Goal: Transaction & Acquisition: Purchase product/service

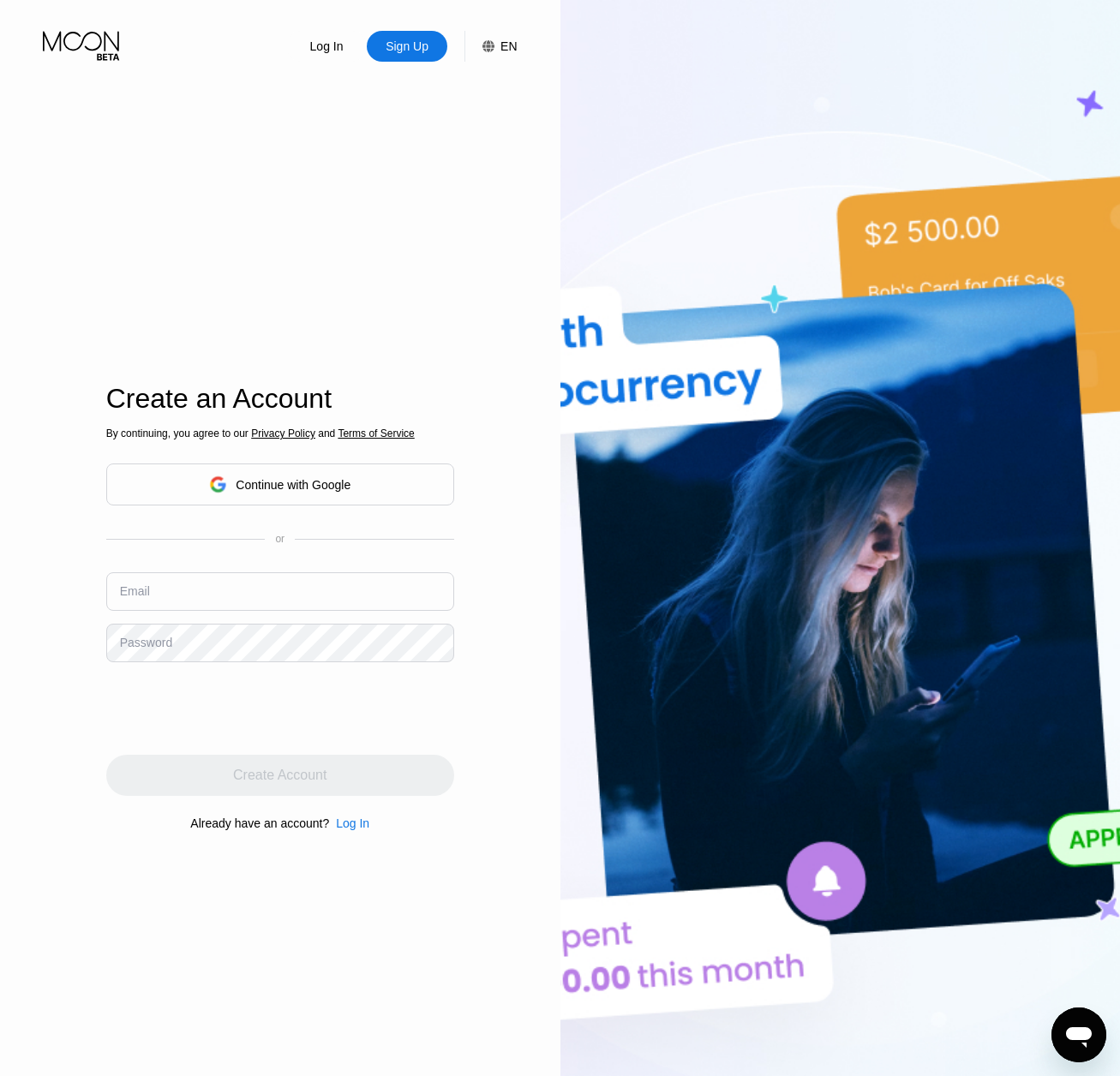
click at [187, 600] on input "text" at bounding box center [280, 592] width 348 height 39
type input "[EMAIL_ADDRESS][DOMAIN_NAME]"
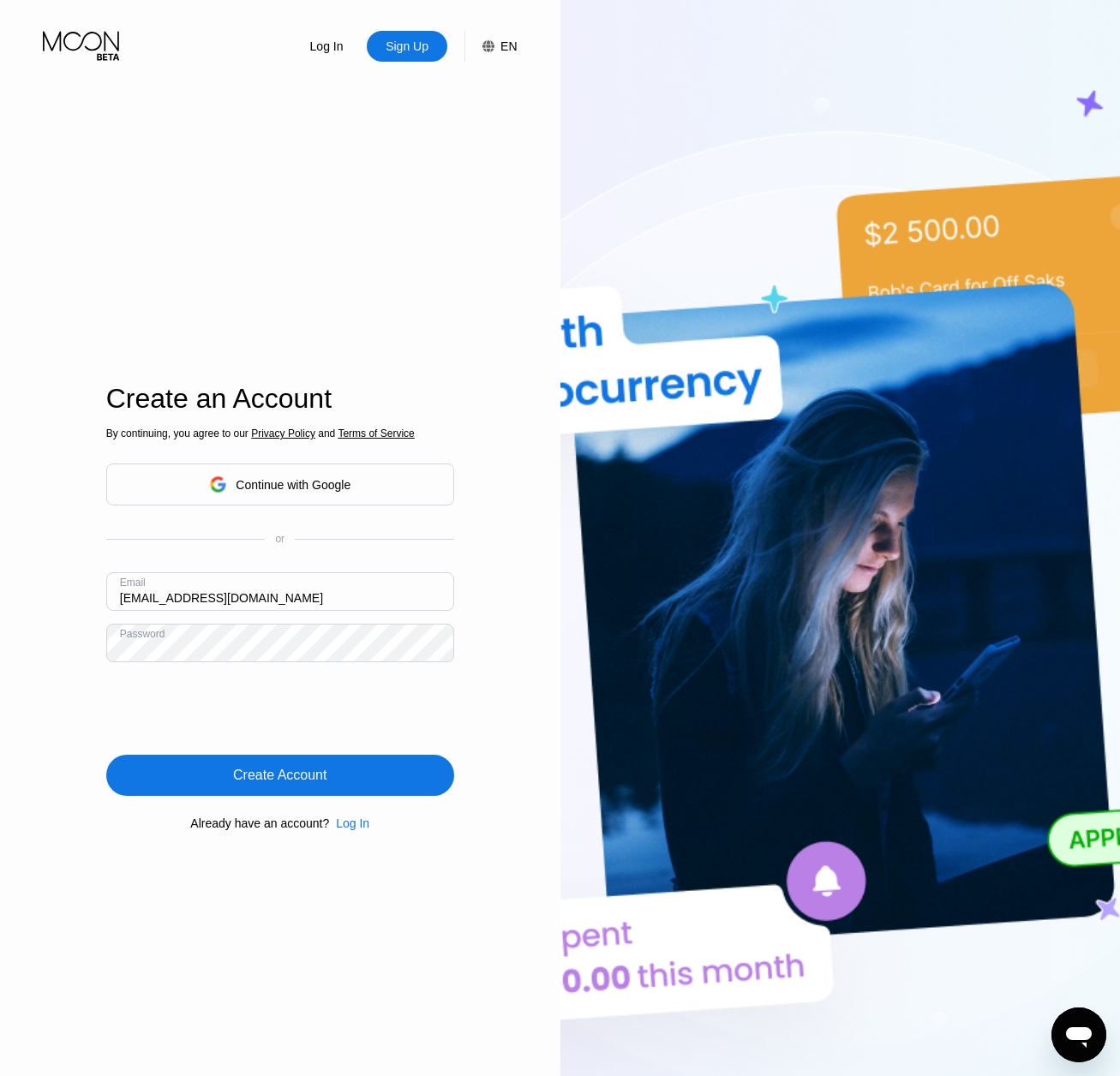
click at [274, 779] on div "Create Account" at bounding box center [280, 776] width 93 height 17
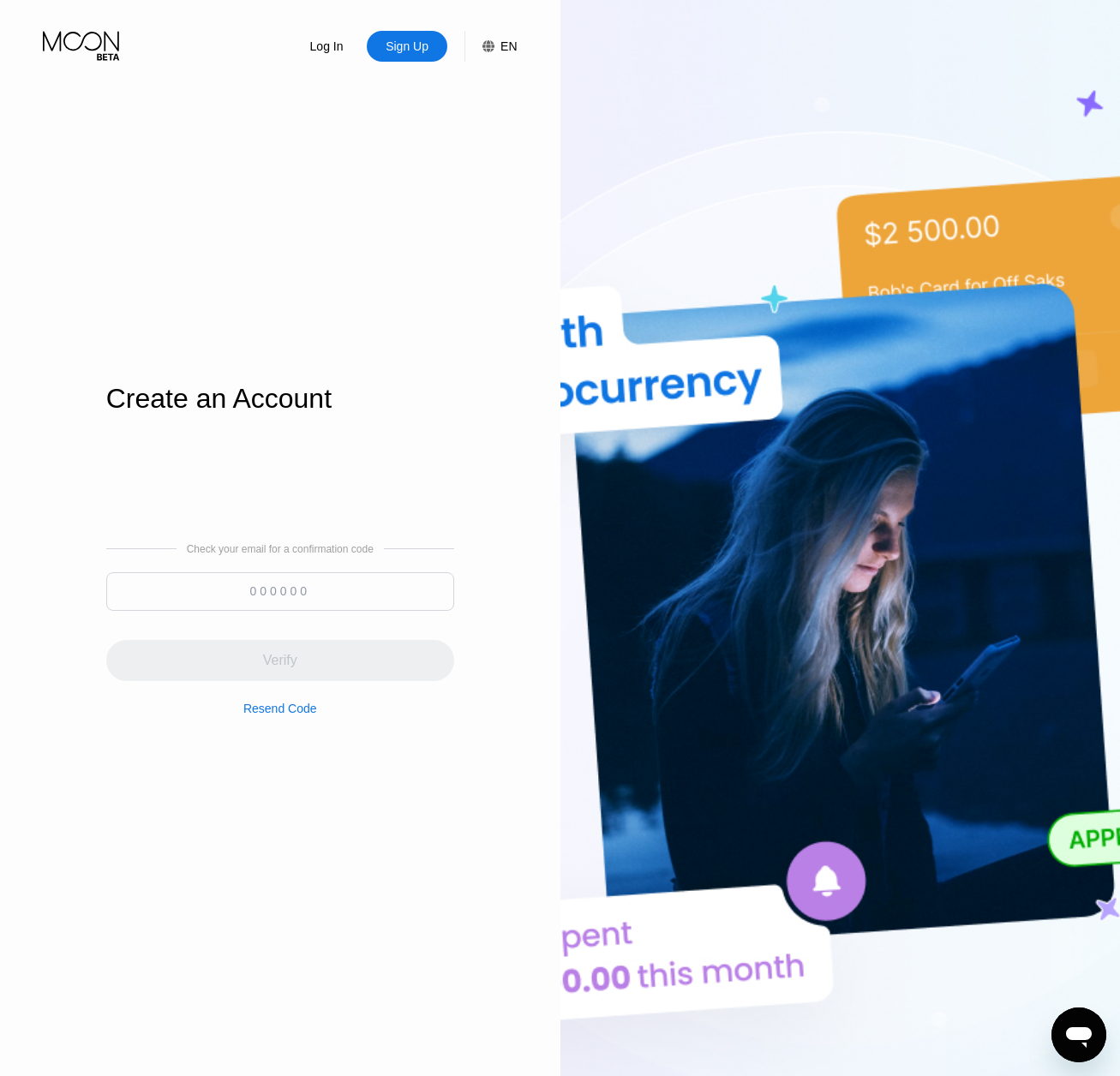
click at [239, 590] on input at bounding box center [280, 592] width 348 height 39
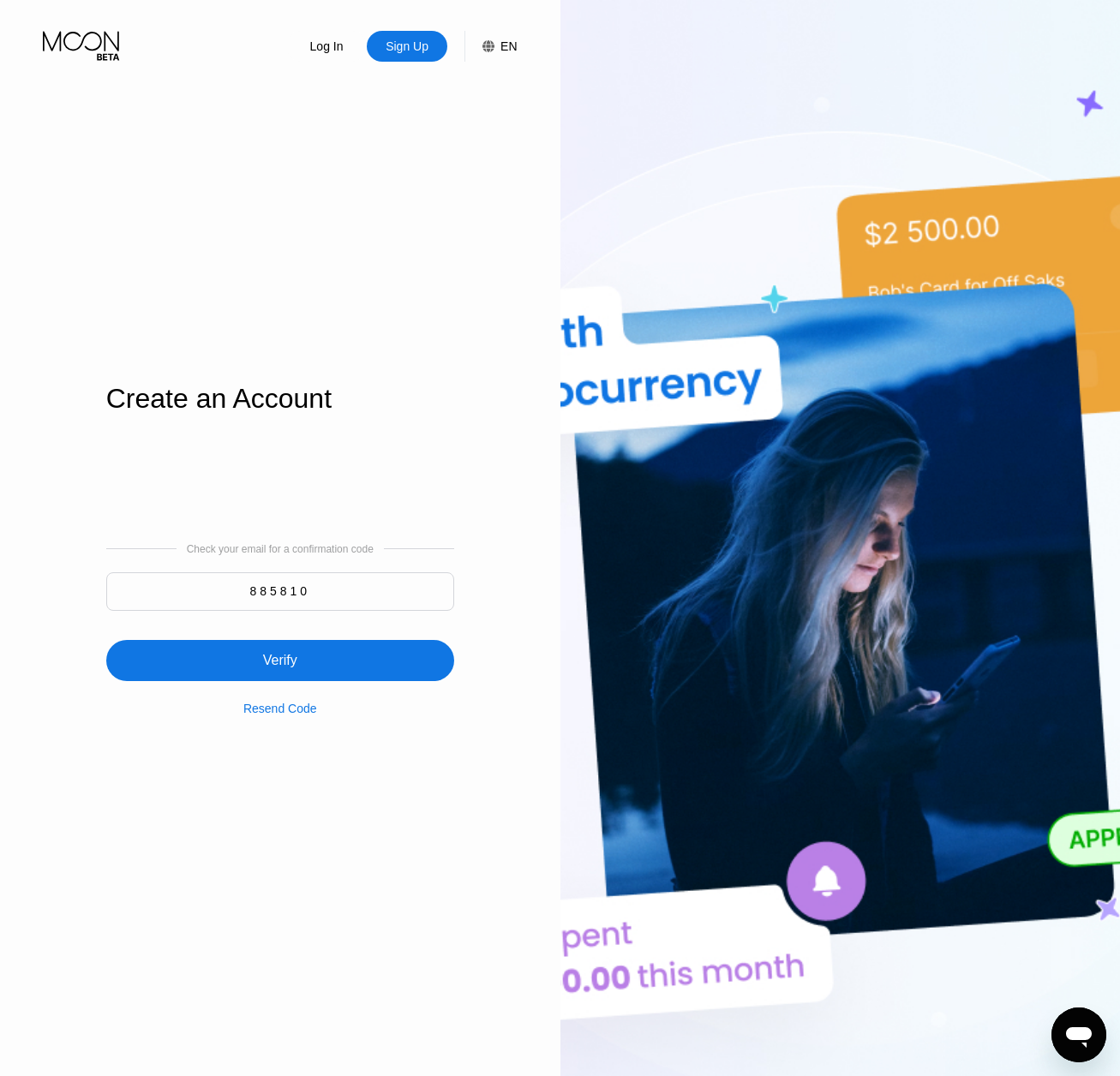
type input "885810"
click at [310, 650] on div "Verify" at bounding box center [280, 660] width 348 height 41
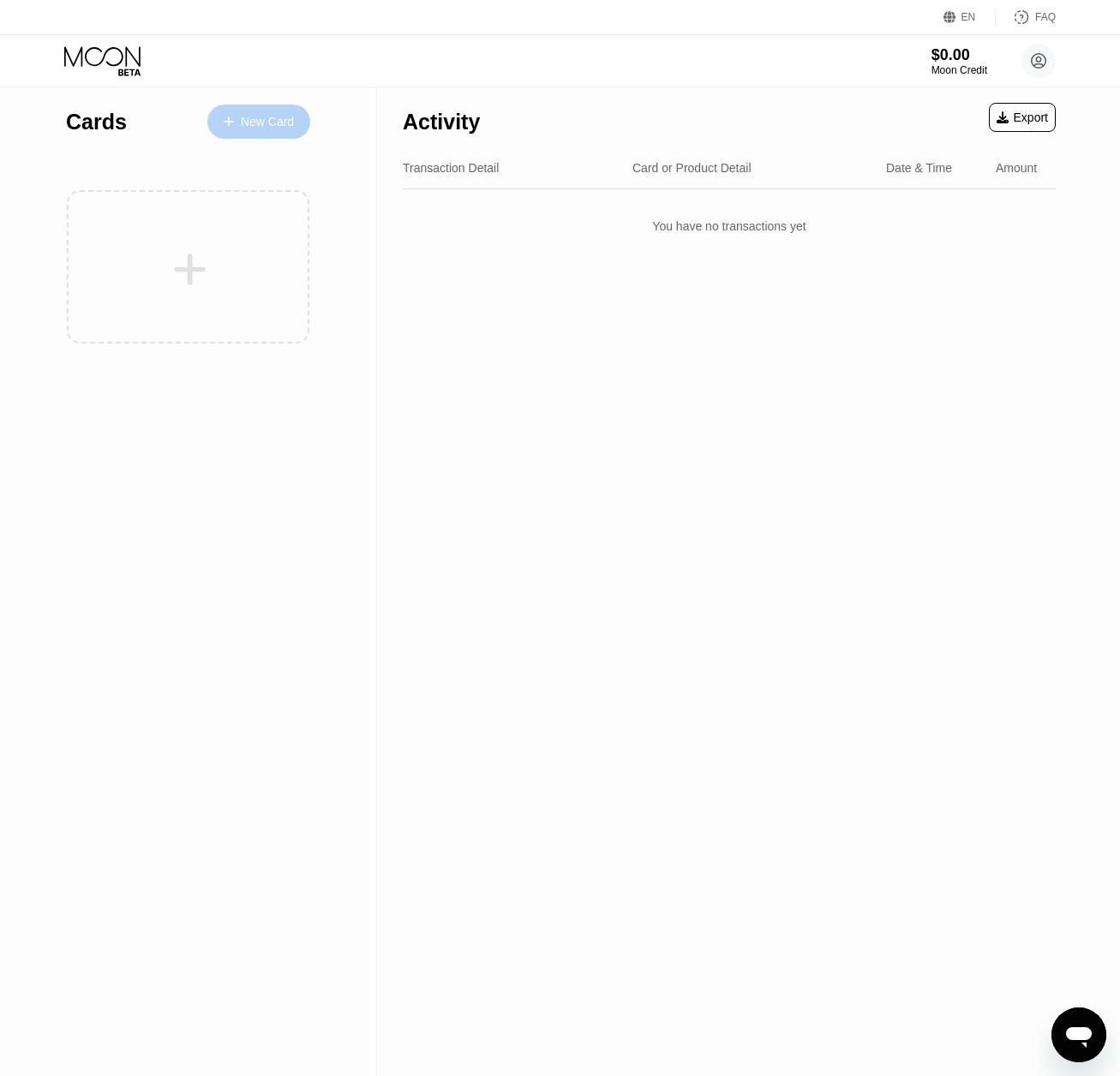
click at [281, 126] on div "New Card" at bounding box center [267, 121] width 53 height 15
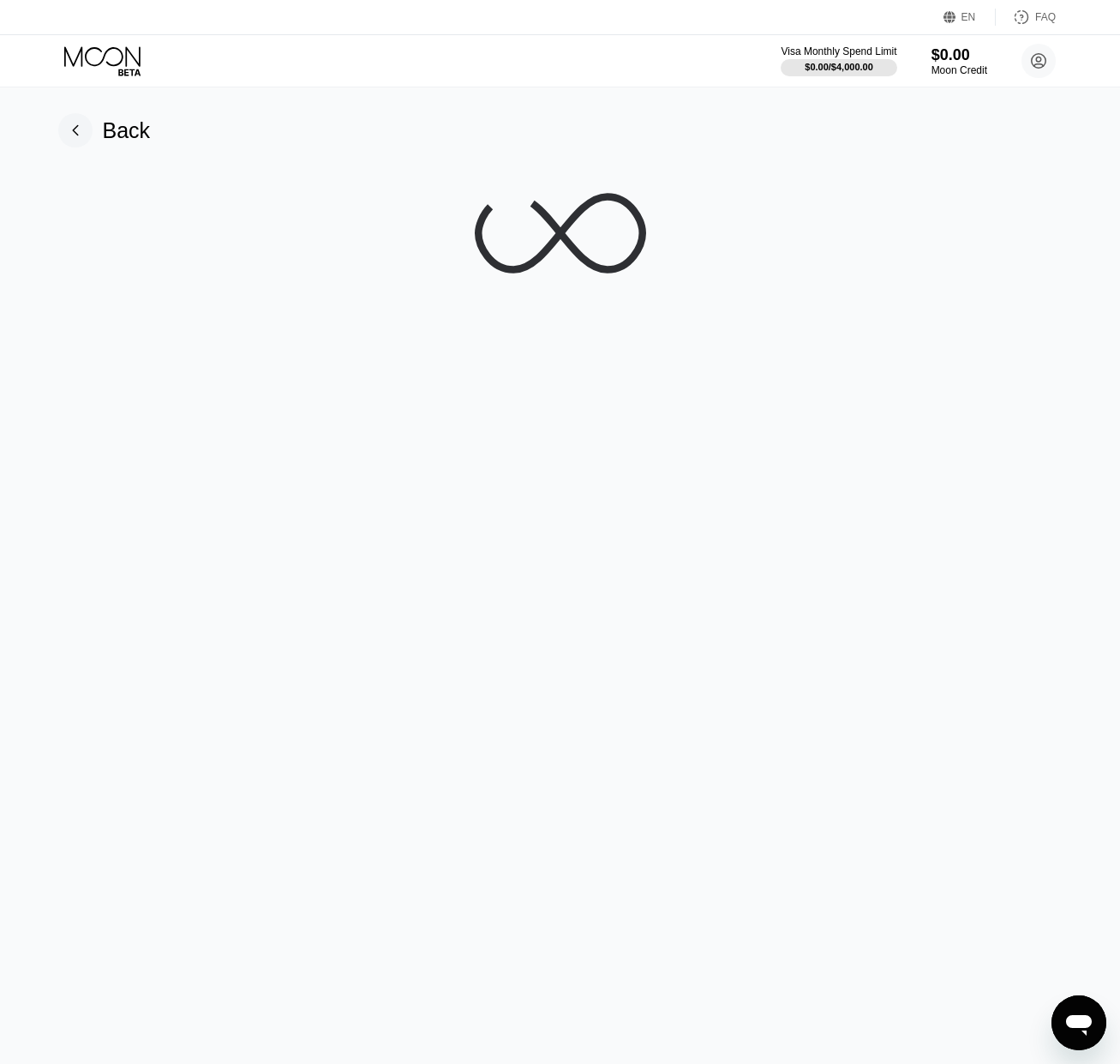
click at [552, 252] on icon at bounding box center [560, 233] width 172 height 172
click at [108, 131] on div "Back" at bounding box center [126, 131] width 48 height 25
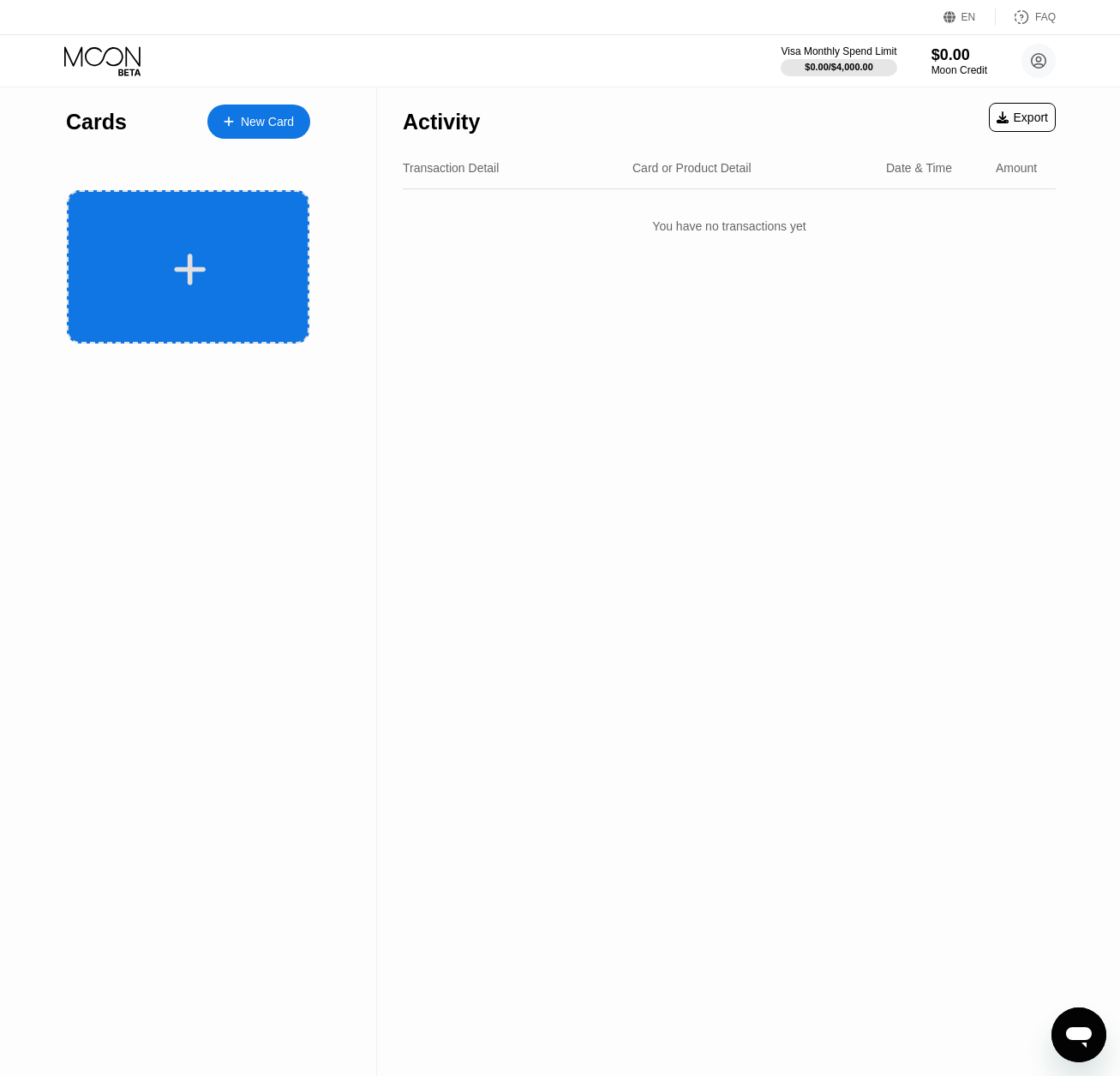
click at [210, 262] on div at bounding box center [189, 270] width 213 height 39
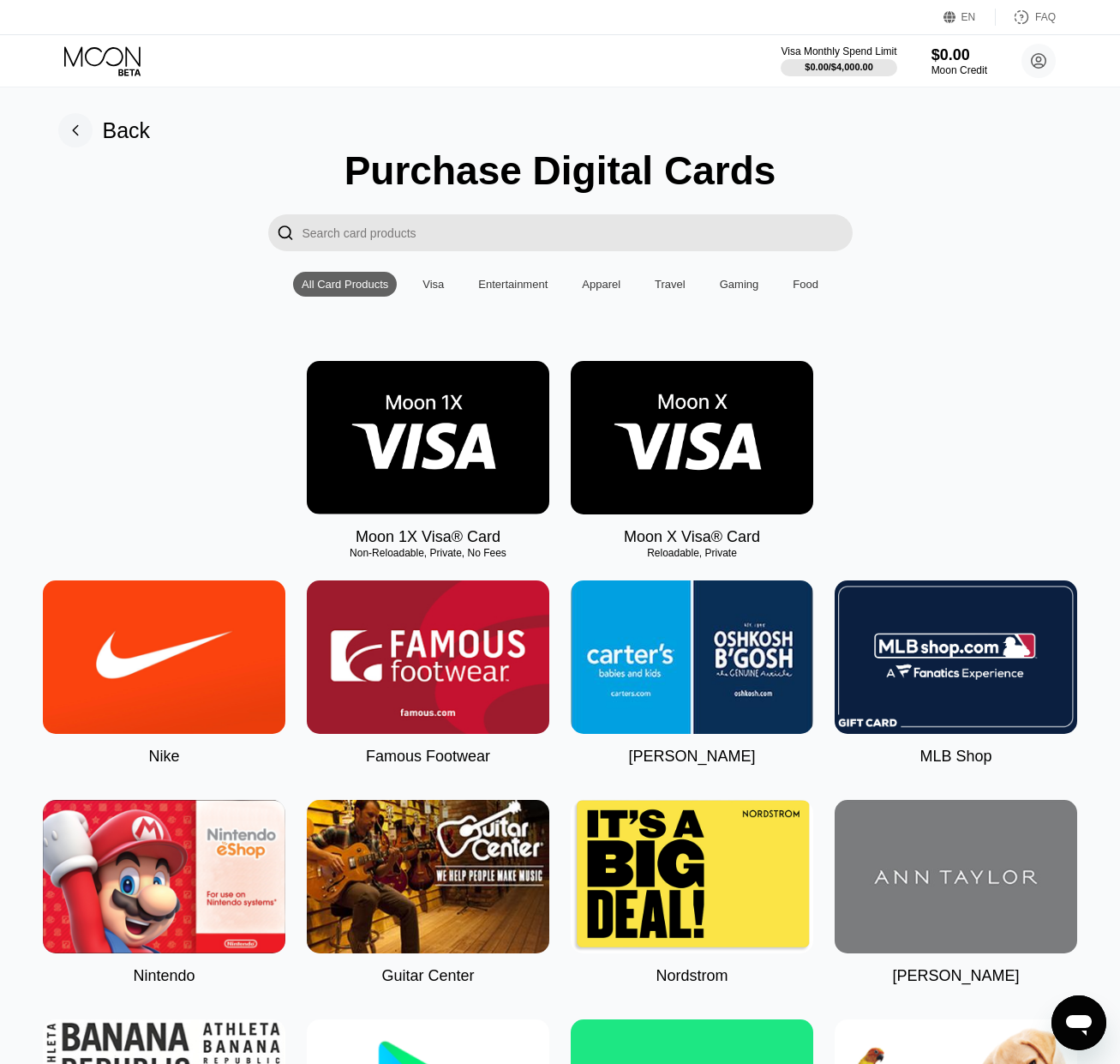
click at [430, 289] on div "Visa" at bounding box center [433, 284] width 21 height 13
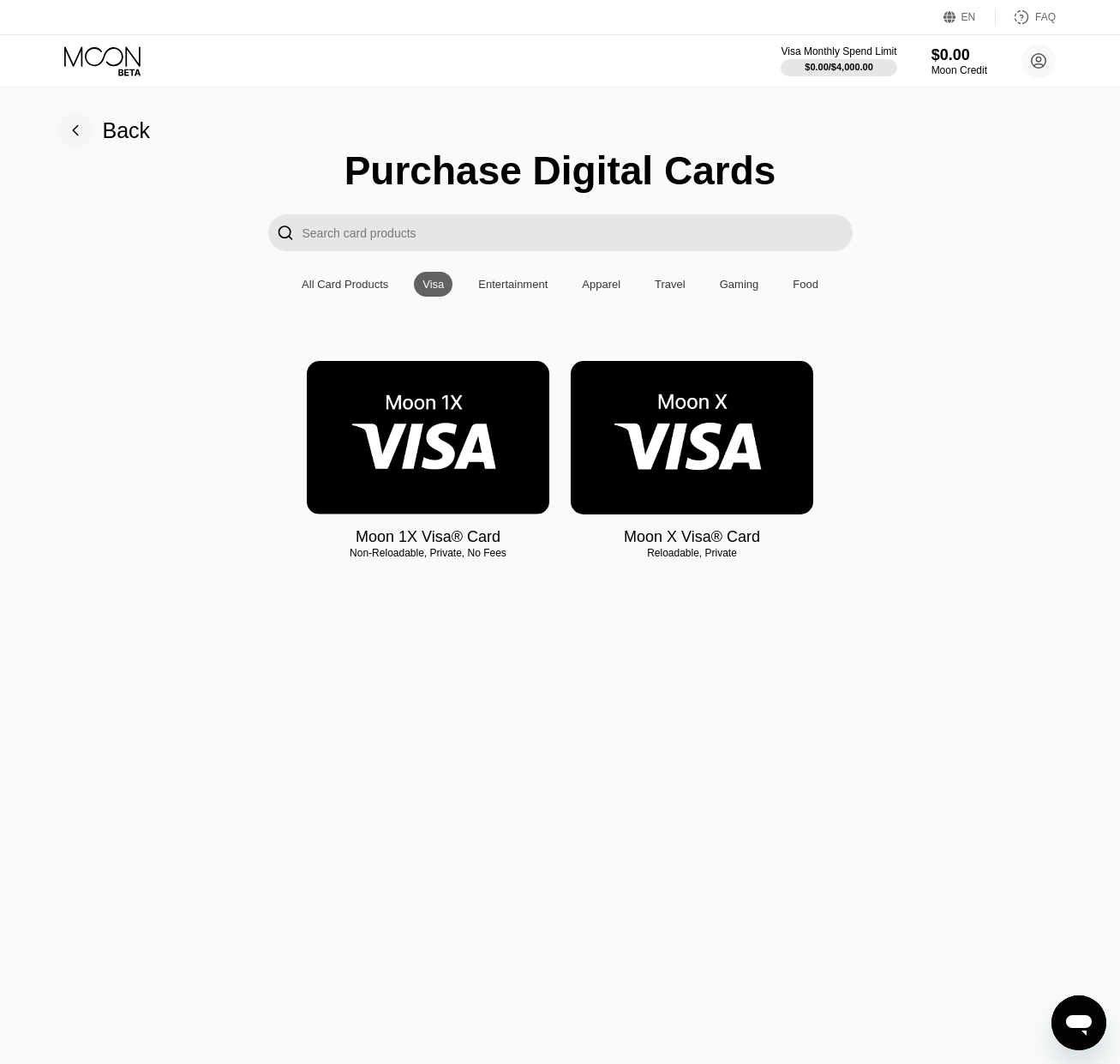
click at [678, 462] on img at bounding box center [693, 438] width 243 height 154
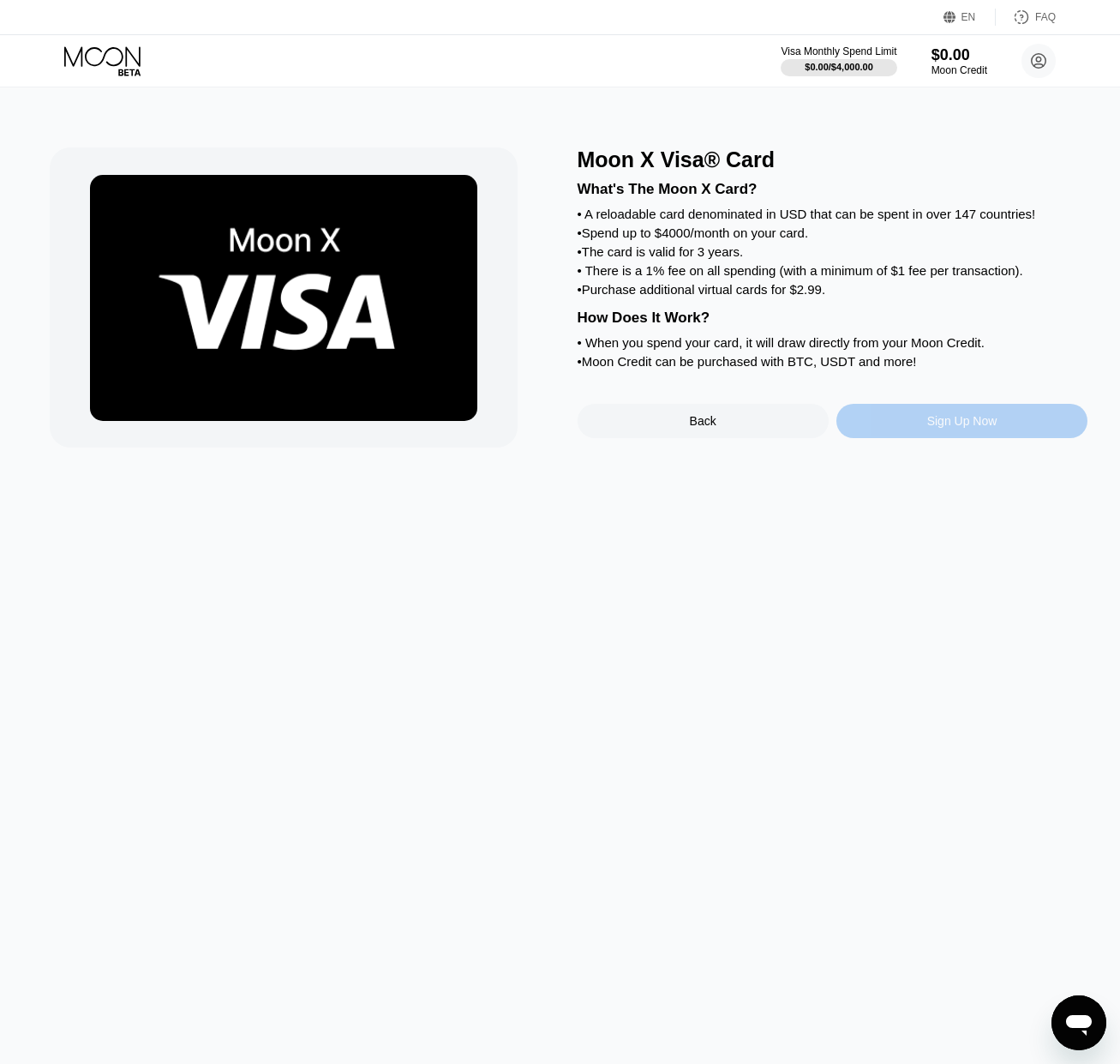
click at [997, 428] on div "Sign Up Now" at bounding box center [963, 421] width 70 height 14
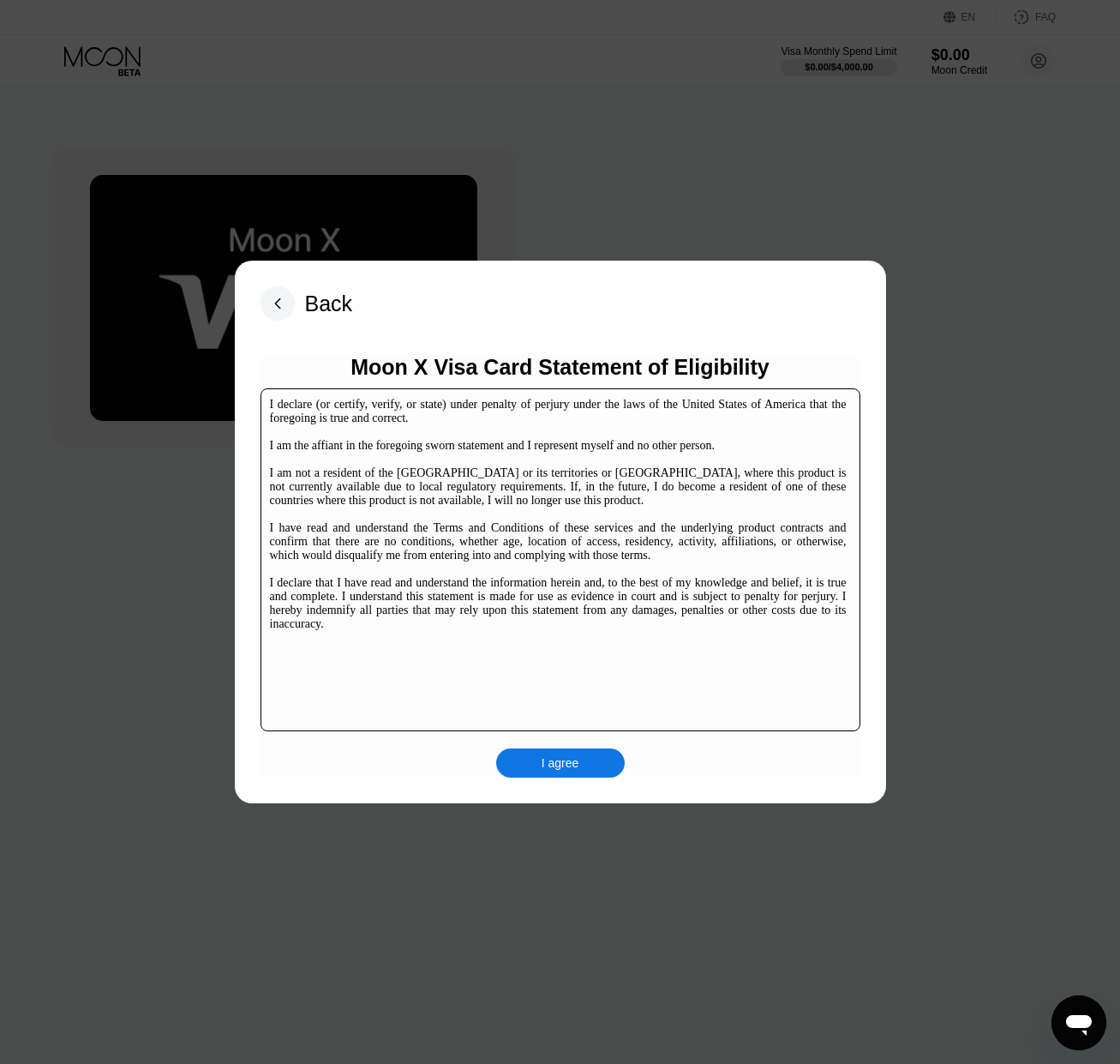
click at [564, 764] on div "I agree" at bounding box center [560, 763] width 38 height 16
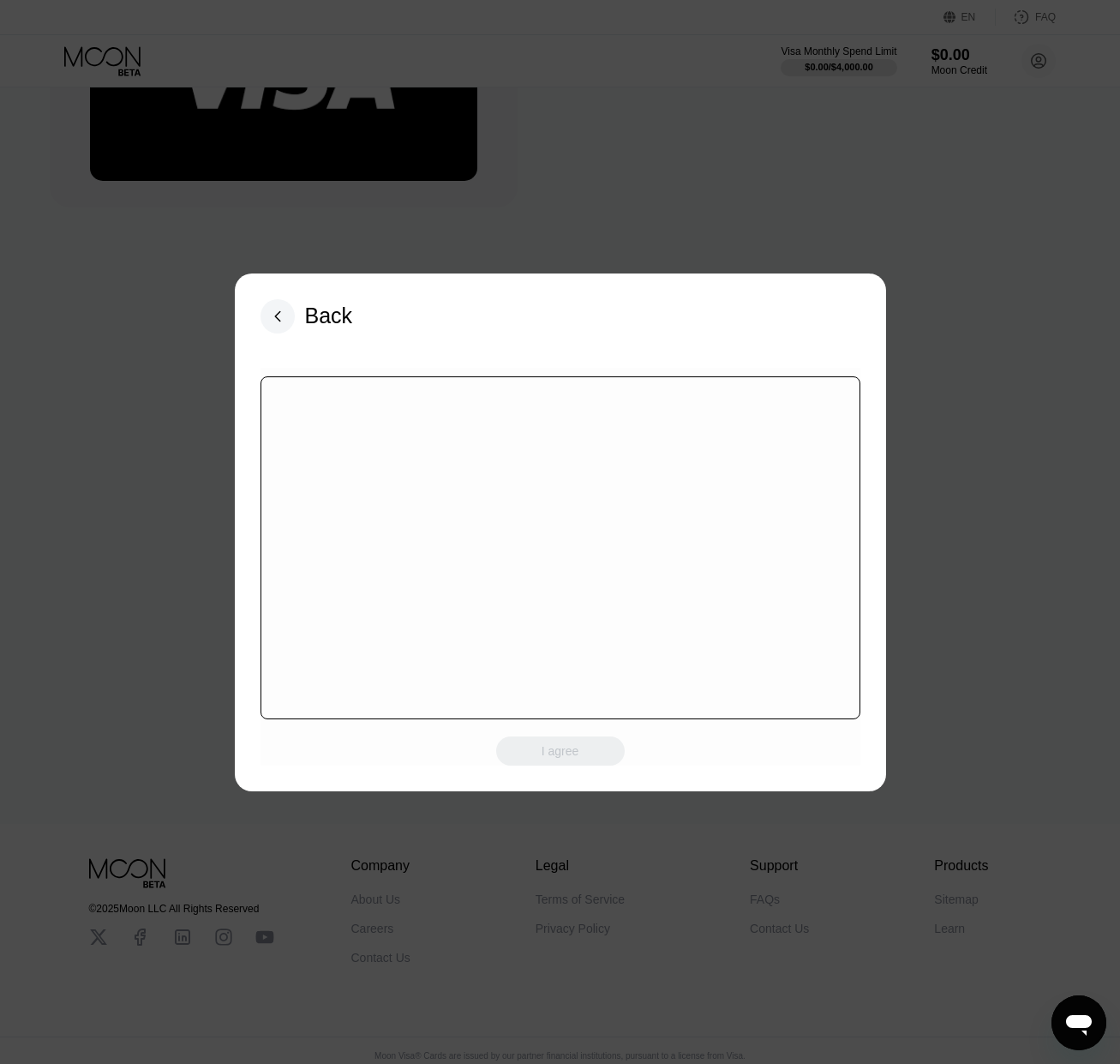
scroll to position [263, 0]
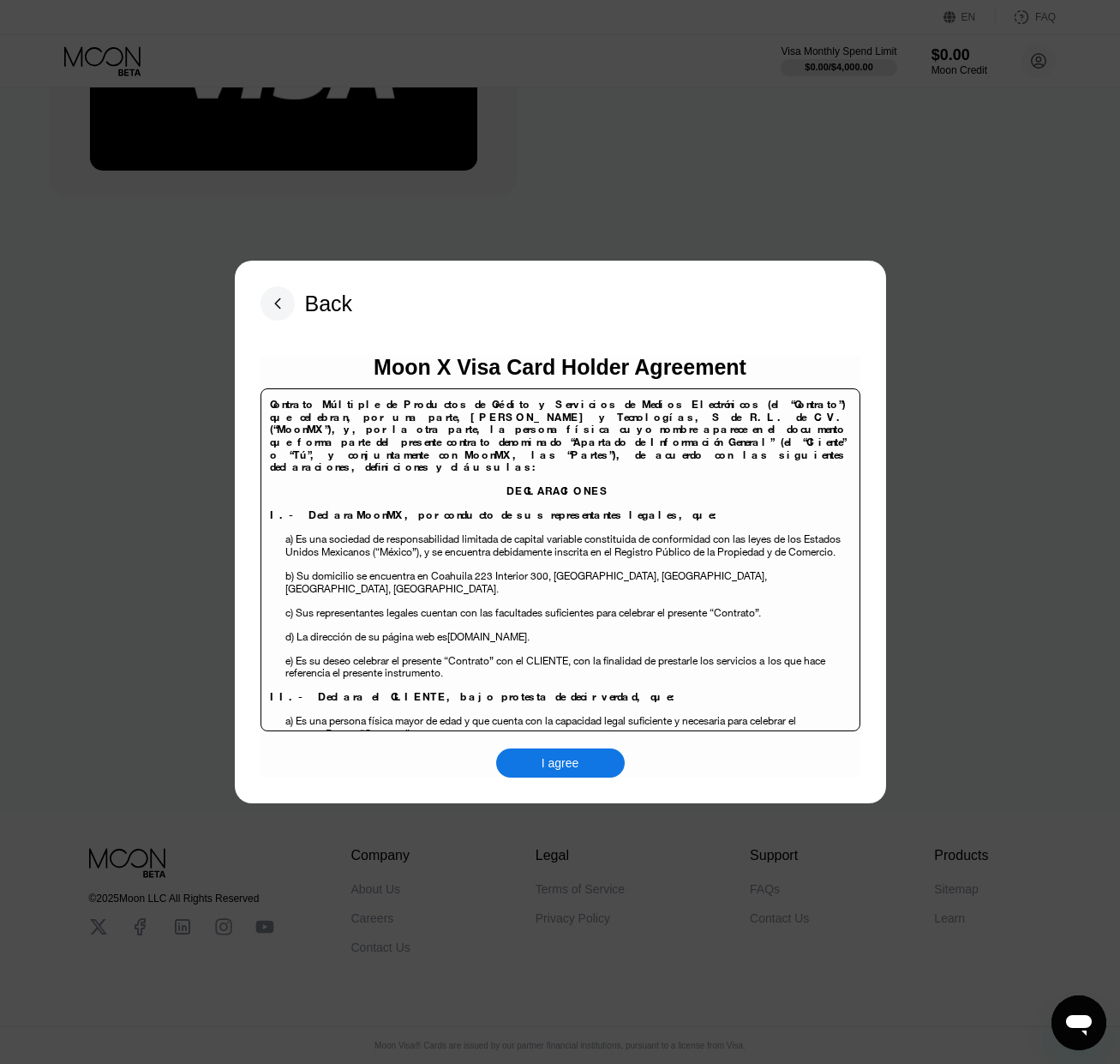
click at [561, 761] on div "I agree" at bounding box center [560, 763] width 38 height 16
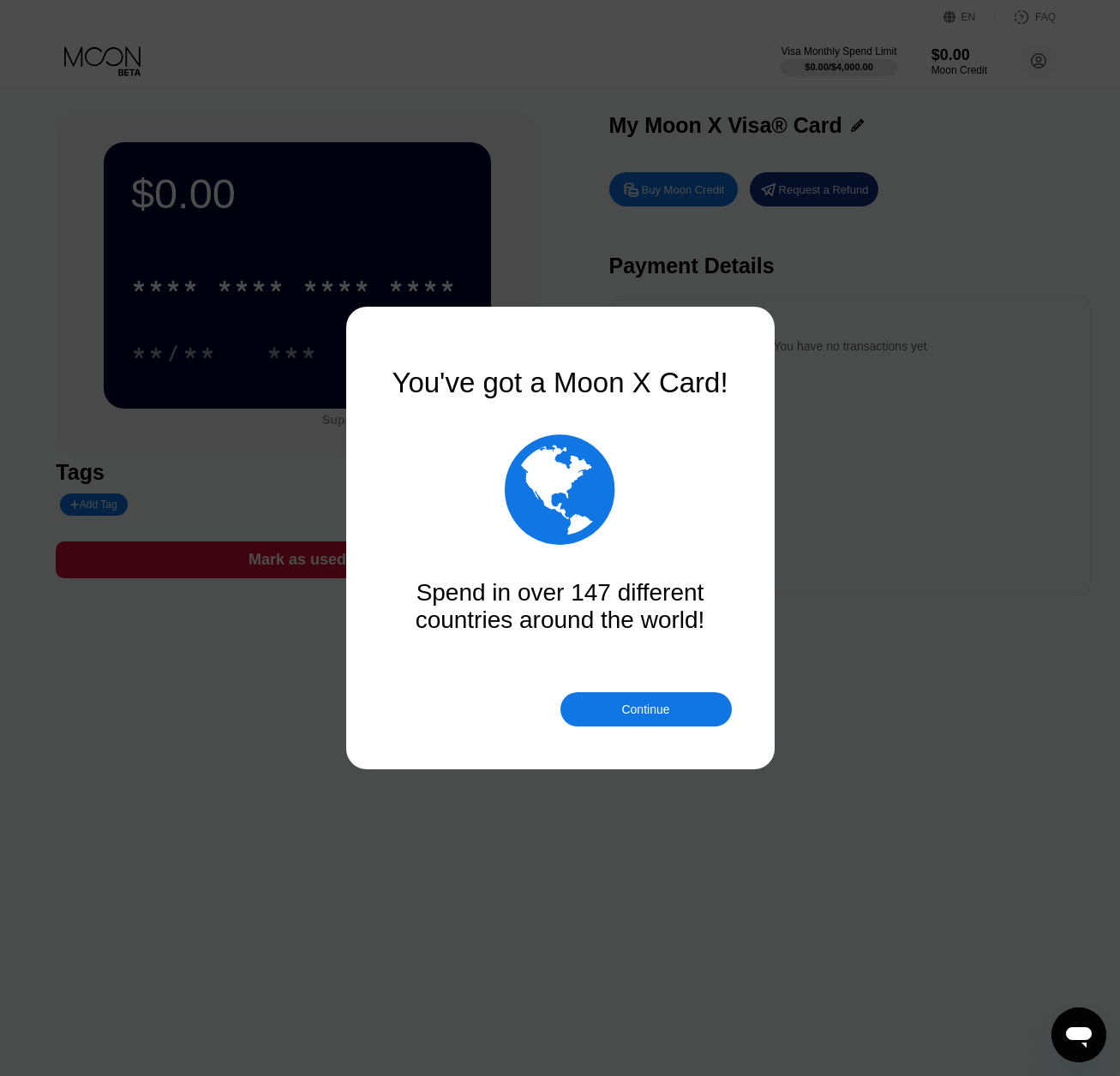
click at [624, 697] on div "Continue" at bounding box center [646, 709] width 172 height 34
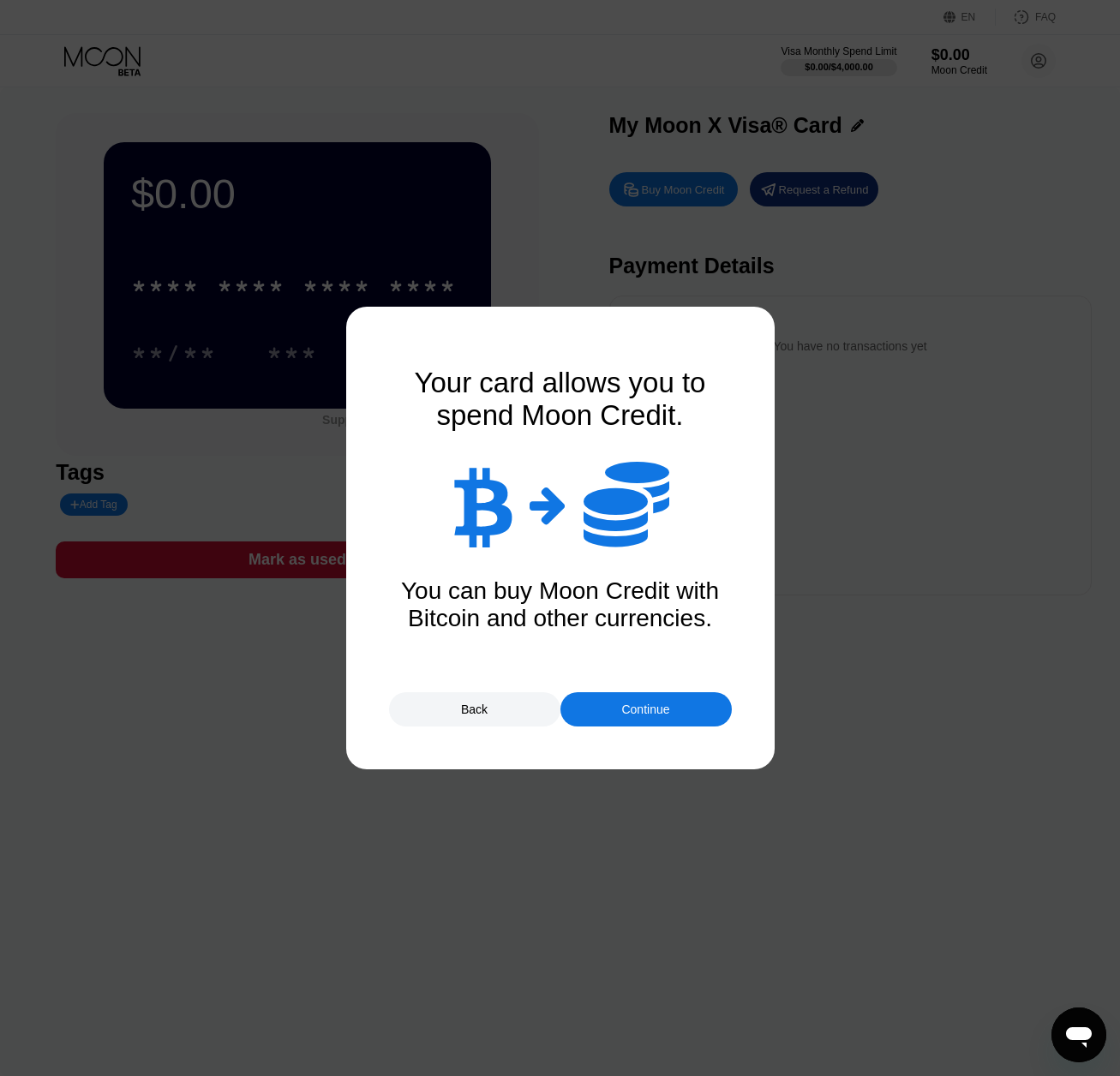
click at [626, 706] on div "Continue" at bounding box center [645, 710] width 48 height 14
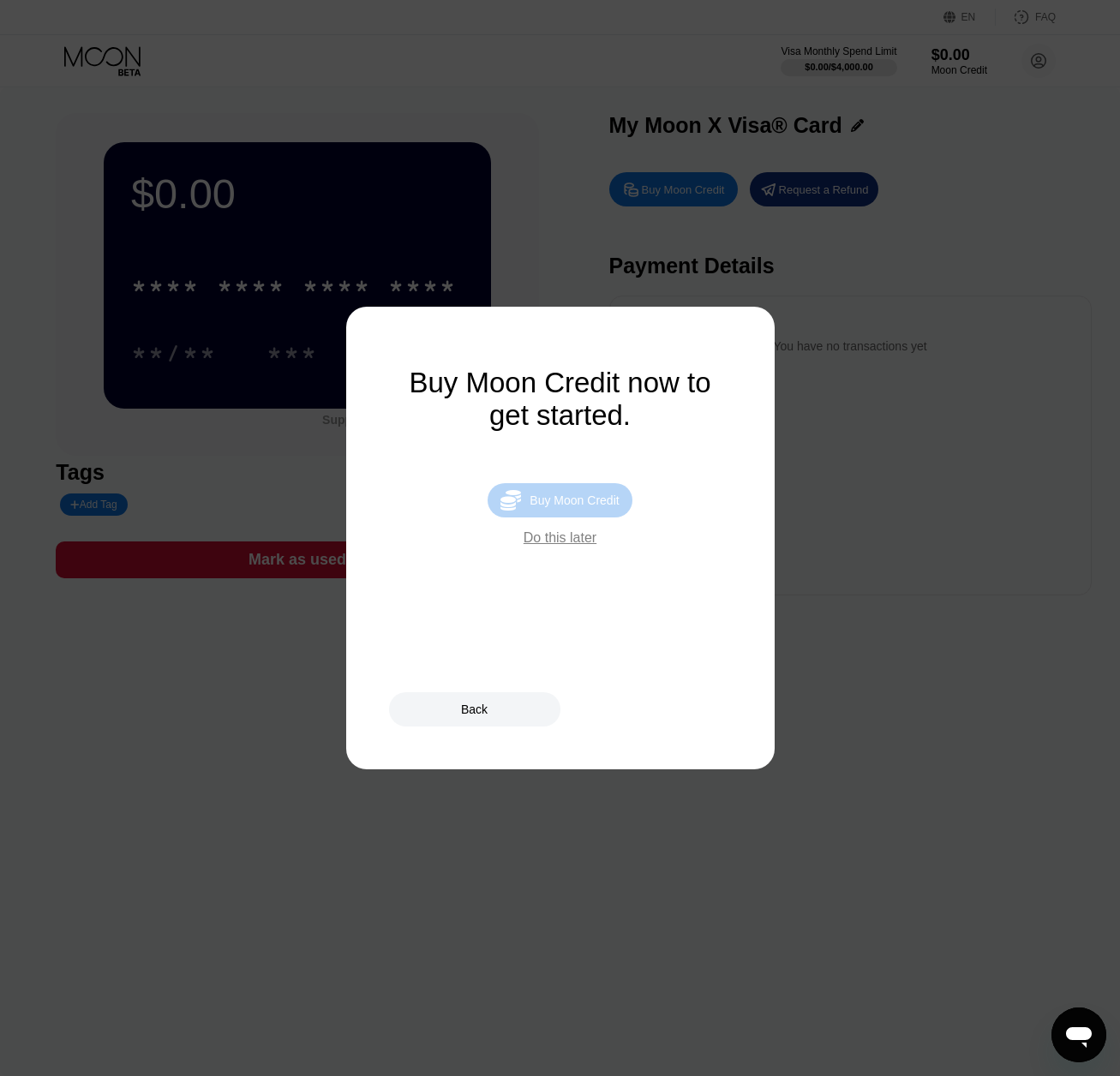
click at [560, 507] on div "Buy Moon Credit" at bounding box center [574, 500] width 89 height 14
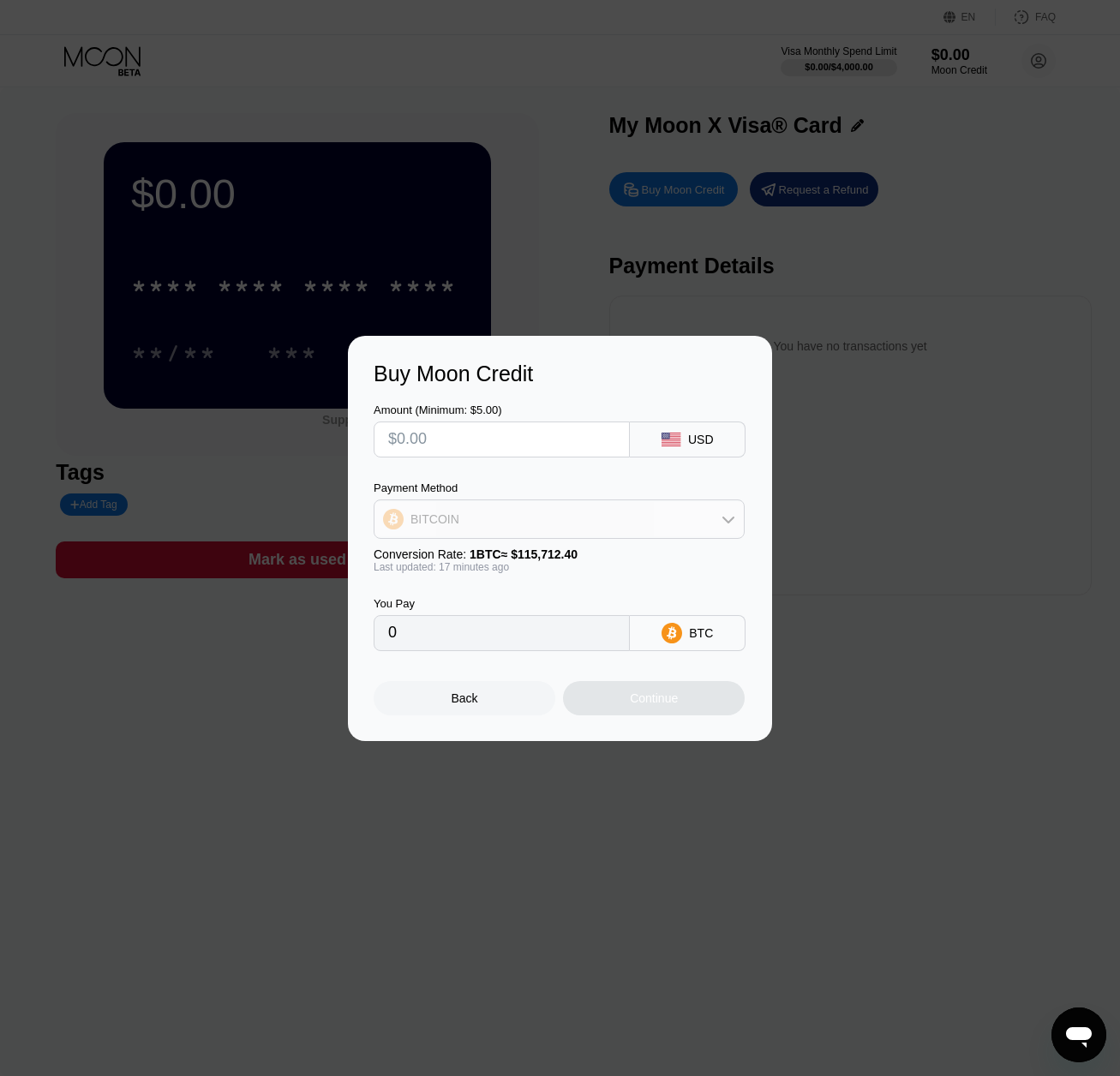
click at [662, 523] on div "BITCOIN" at bounding box center [560, 519] width 369 height 34
click at [704, 504] on div "BITCOIN" at bounding box center [560, 519] width 369 height 34
click at [473, 611] on span "USDT on TRON" at bounding box center [458, 604] width 86 height 14
type input "0.00"
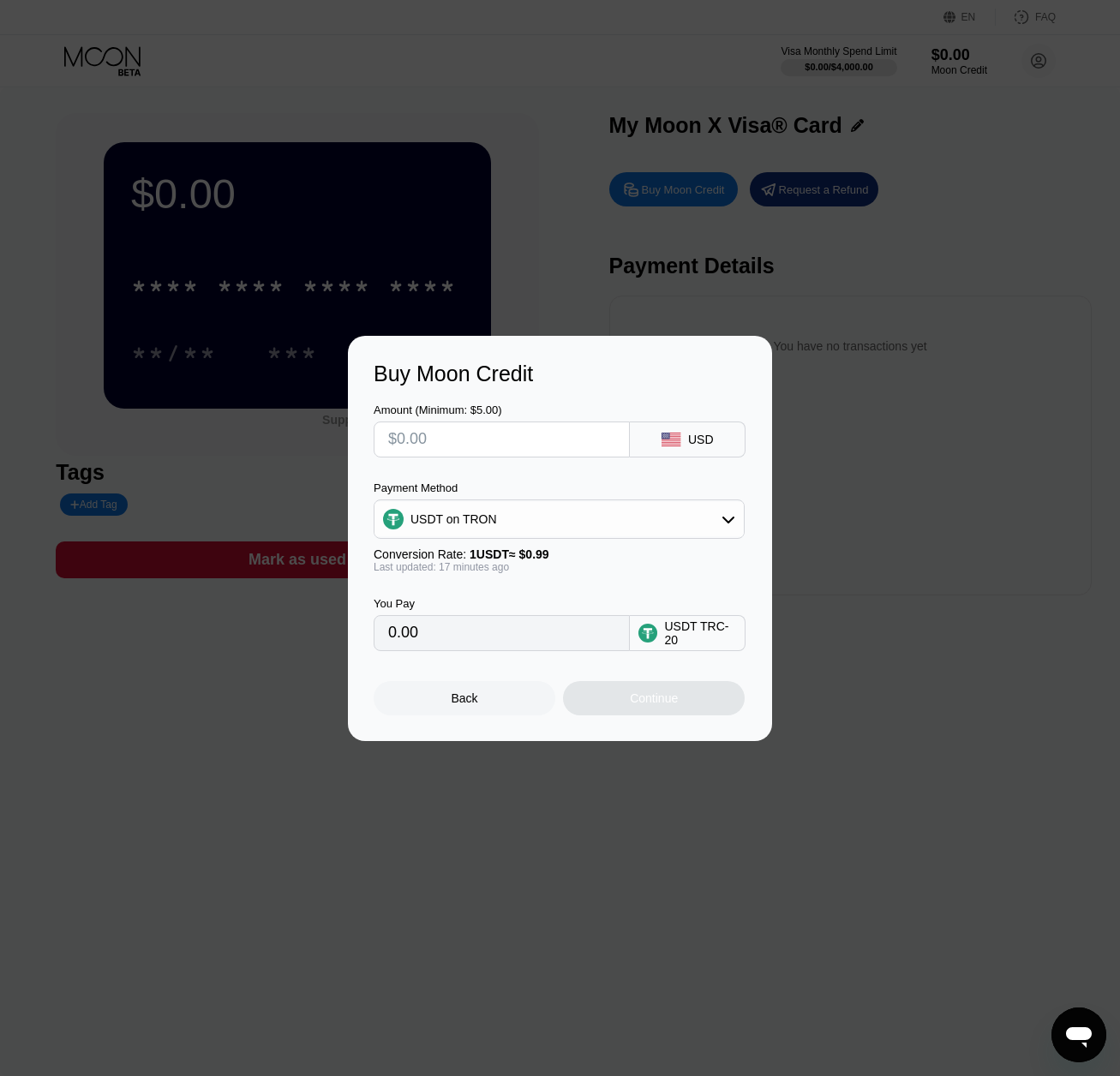
type input "$5"
type input "5.05"
type input "$5"
click at [656, 705] on div "Continue" at bounding box center [654, 698] width 48 height 14
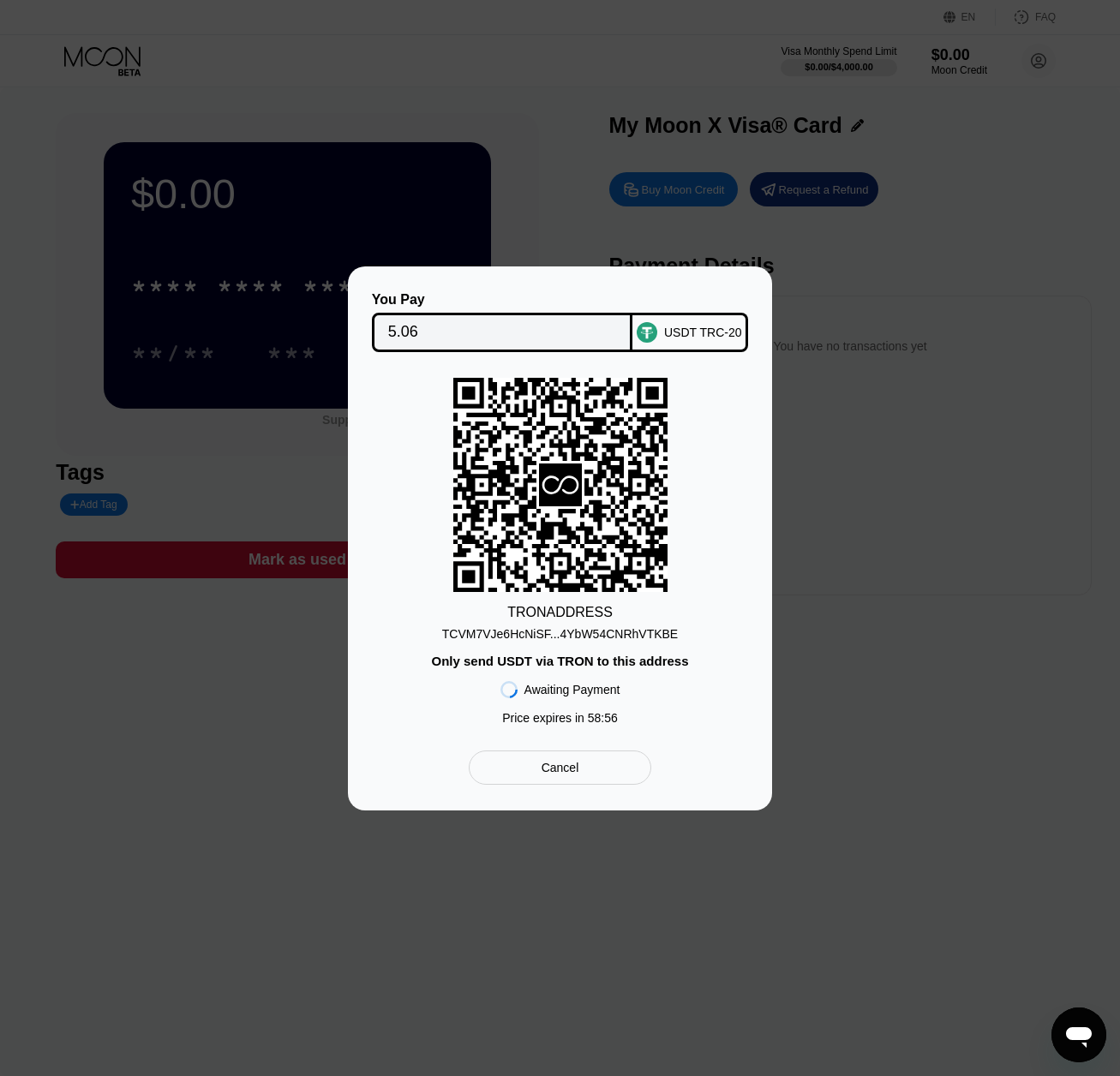
click at [566, 770] on div "Cancel" at bounding box center [560, 768] width 38 height 16
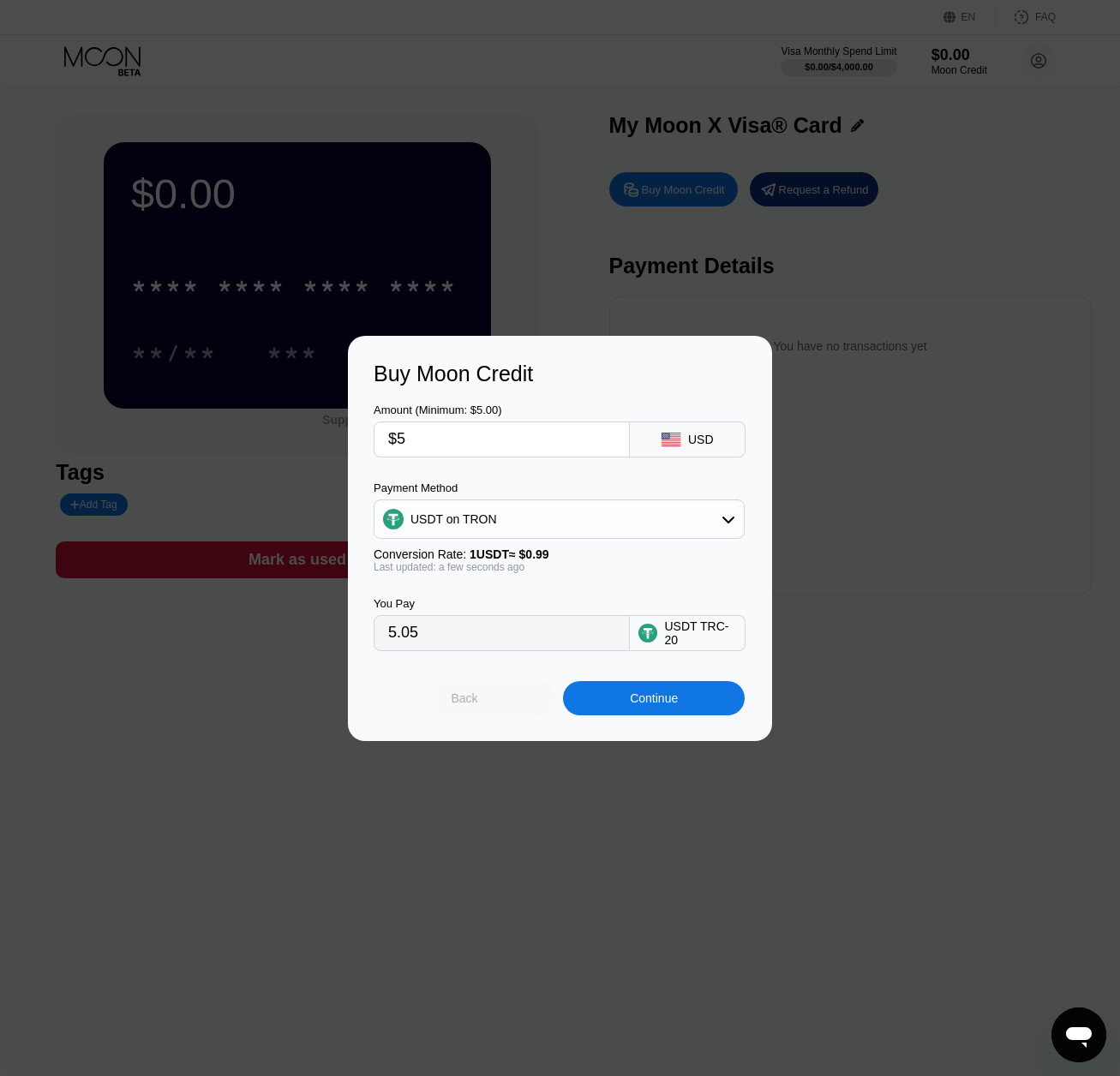
click at [479, 706] on div "Back" at bounding box center [464, 698] width 182 height 34
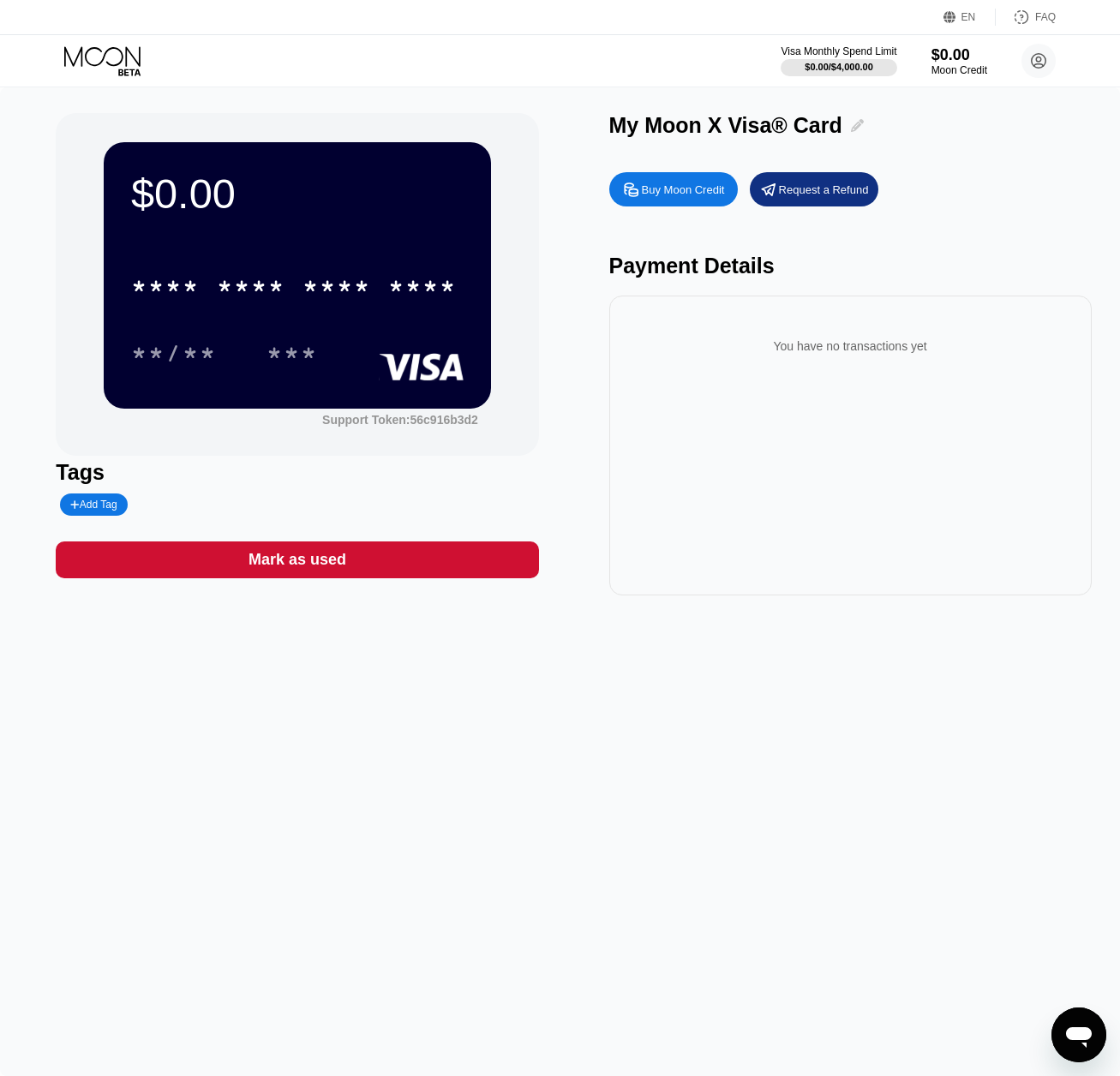
click at [851, 127] on icon at bounding box center [857, 125] width 13 height 13
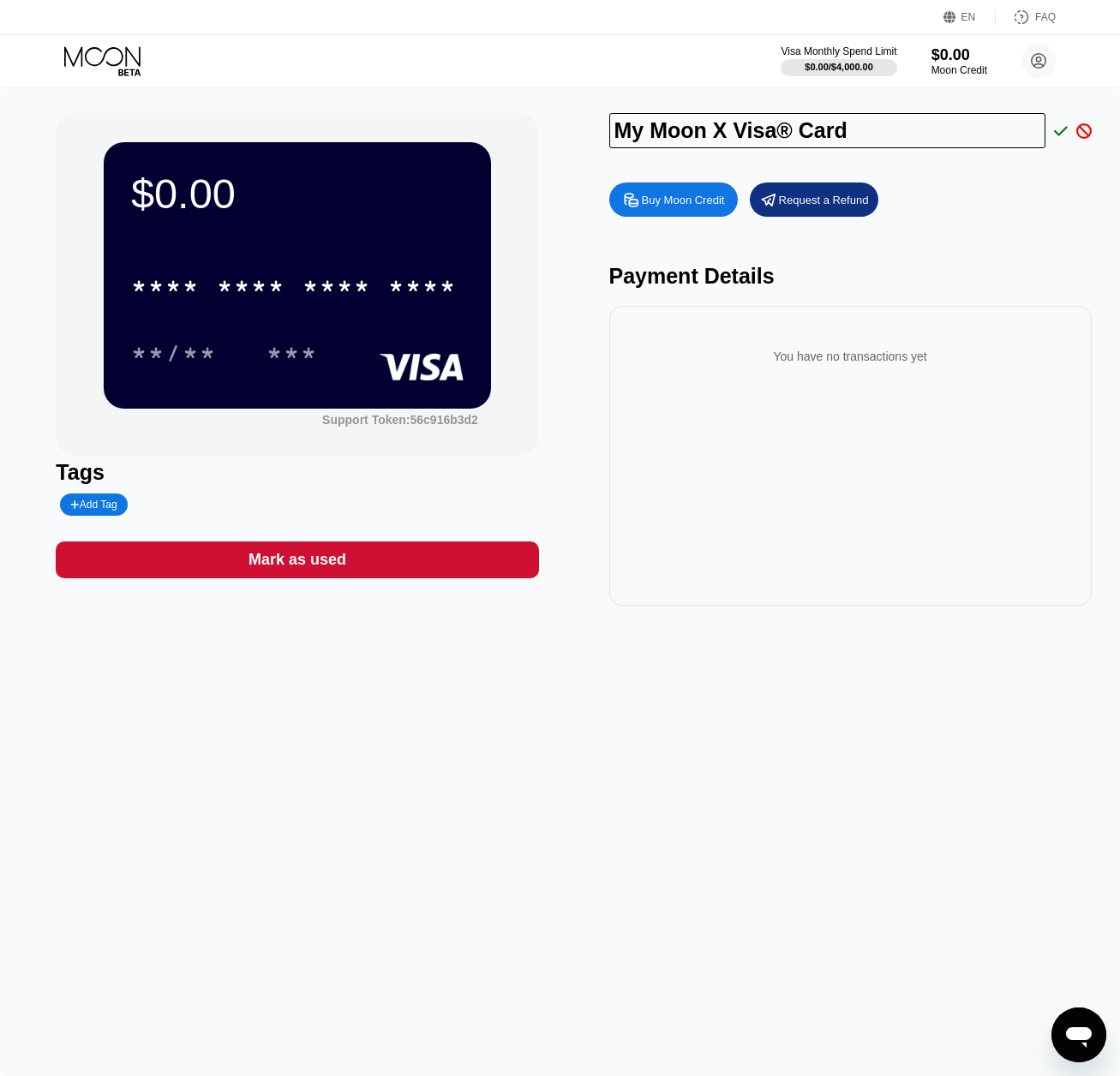
click at [1064, 135] on icon at bounding box center [1061, 131] width 14 height 16
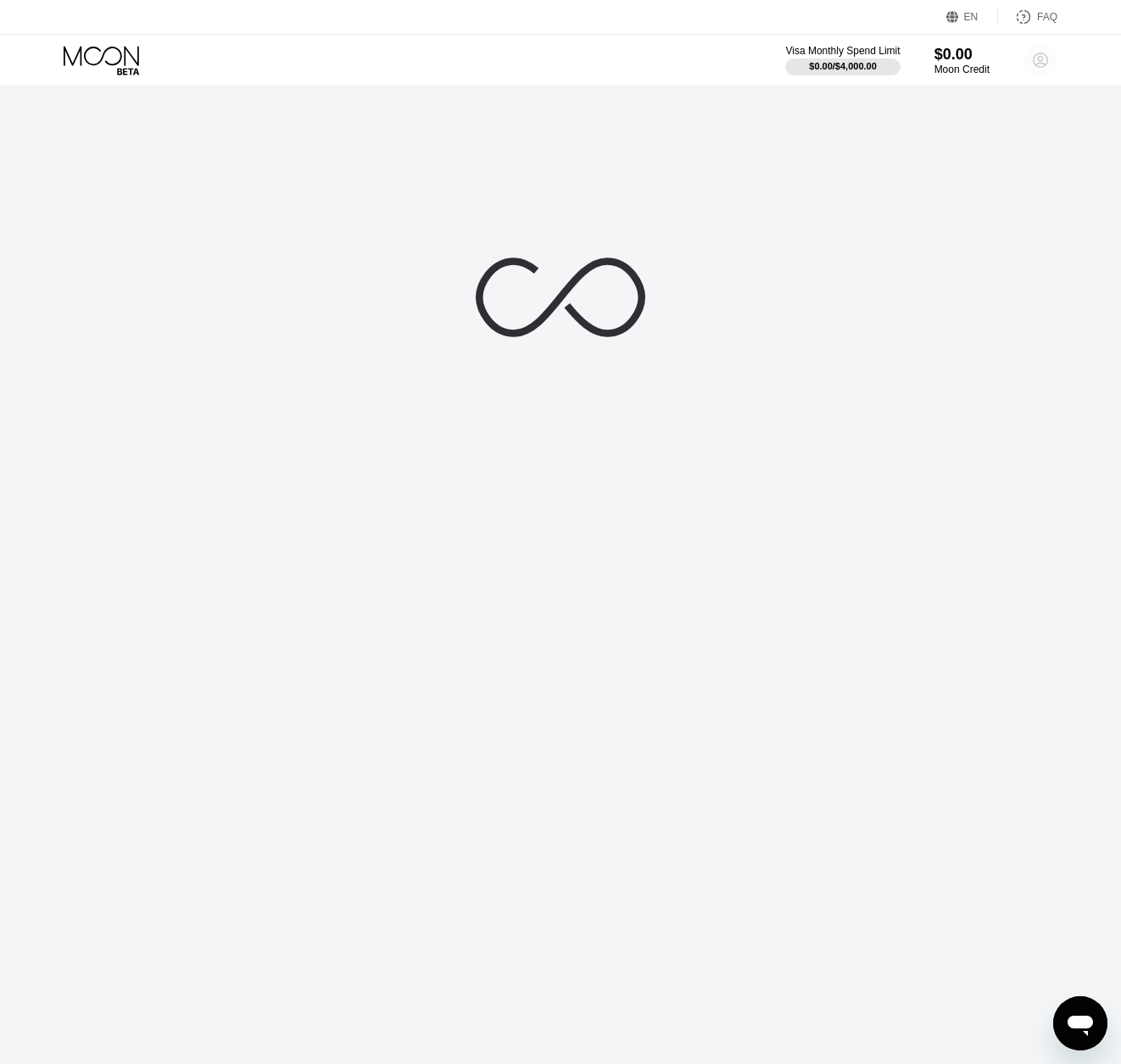
click at [1037, 61] on circle at bounding box center [1039, 60] width 34 height 34
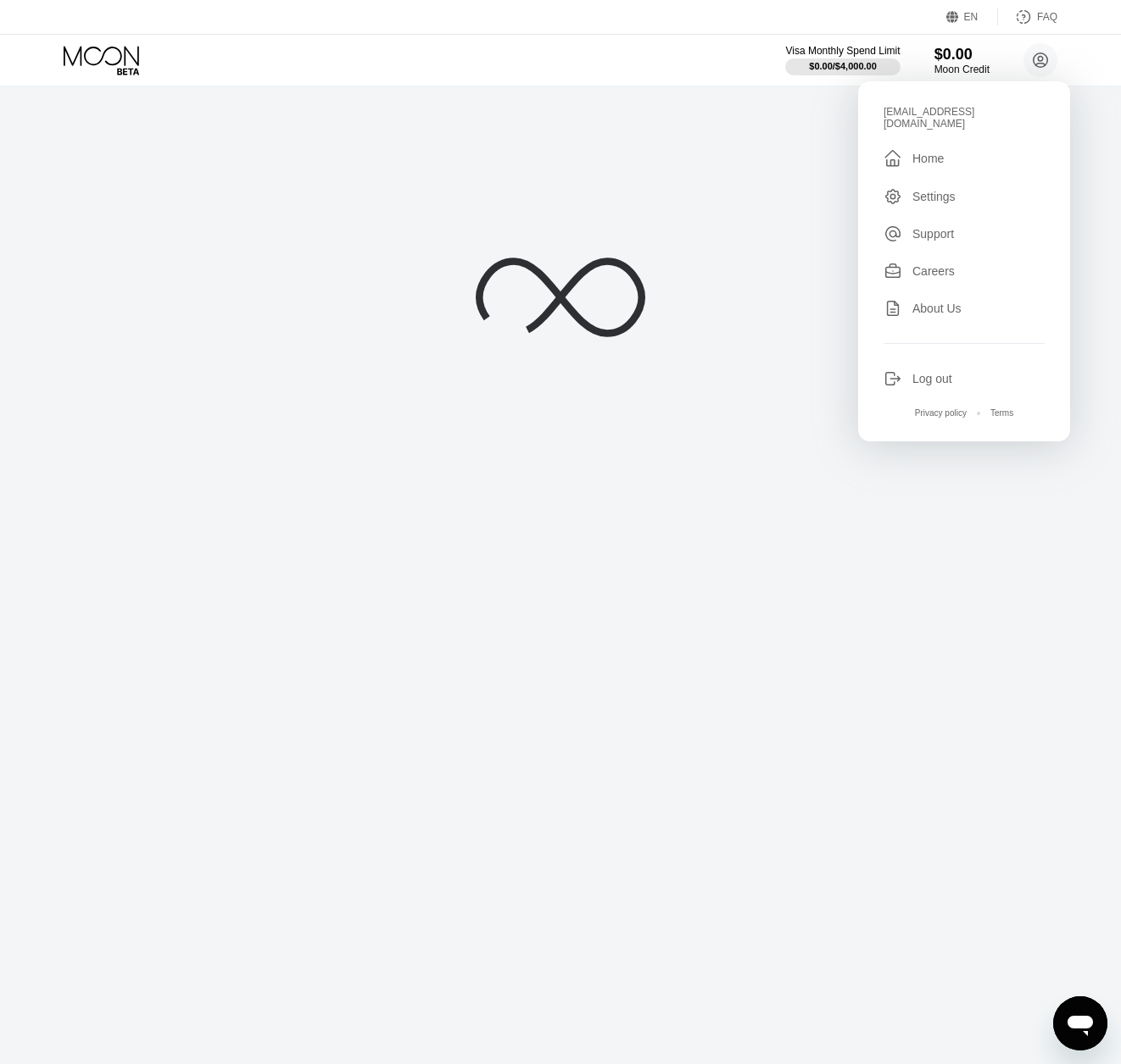
click at [899, 467] on div at bounding box center [560, 532] width 1121 height 1064
